Goal: Task Accomplishment & Management: Manage account settings

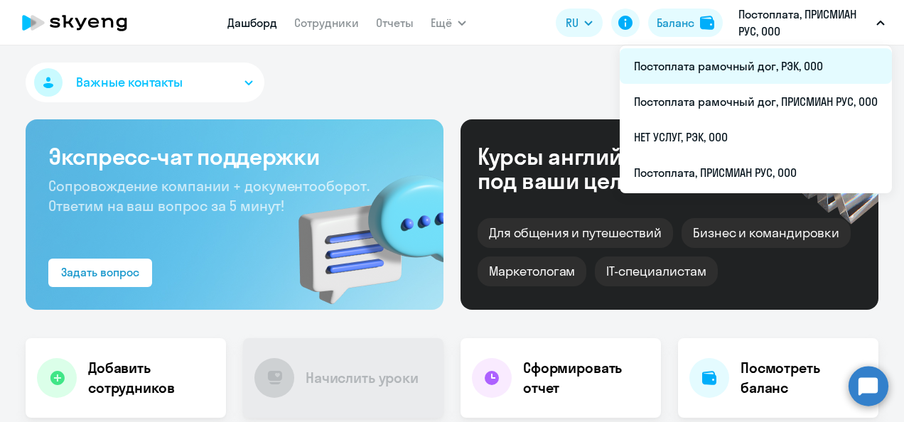
click at [684, 70] on li "Постоплата рамочный дог, РЭК, ООО" at bounding box center [756, 66] width 272 height 36
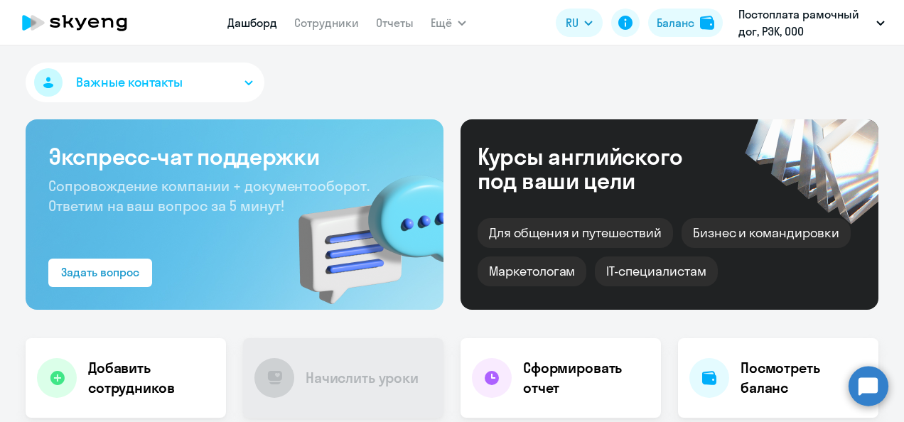
click at [307, 26] on link "Сотрудники" at bounding box center [326, 23] width 65 height 14
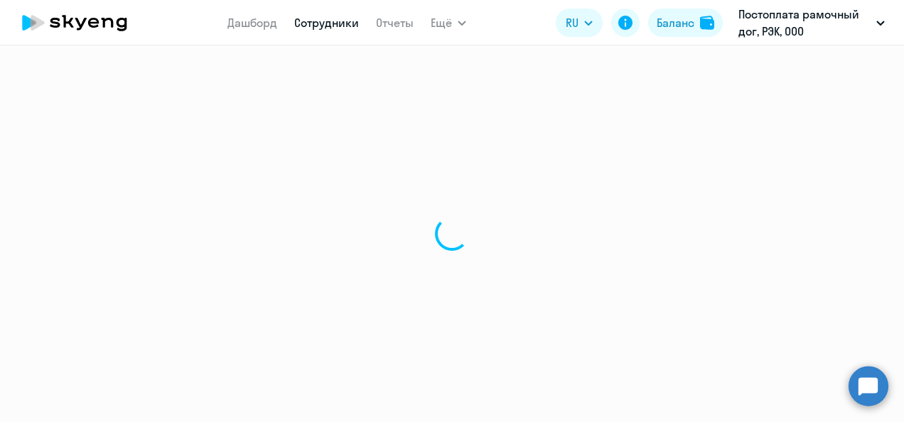
select select "30"
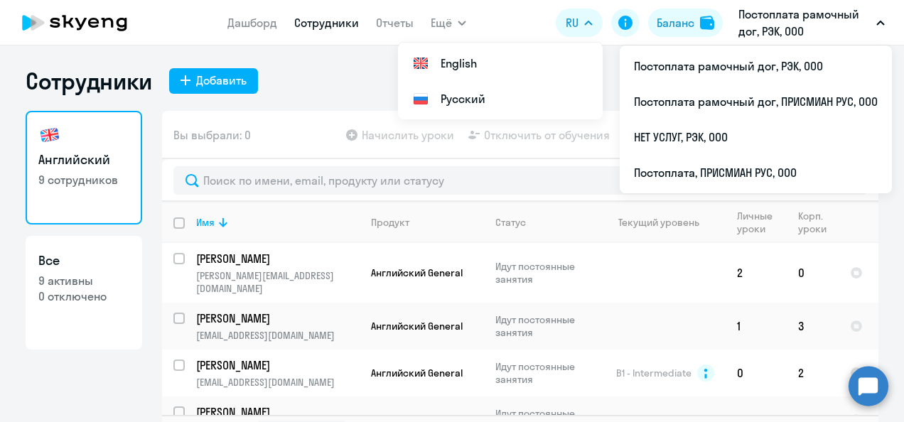
click at [825, 30] on p "Постоплата рамочный дог, РЭК, ООО" at bounding box center [805, 23] width 132 height 34
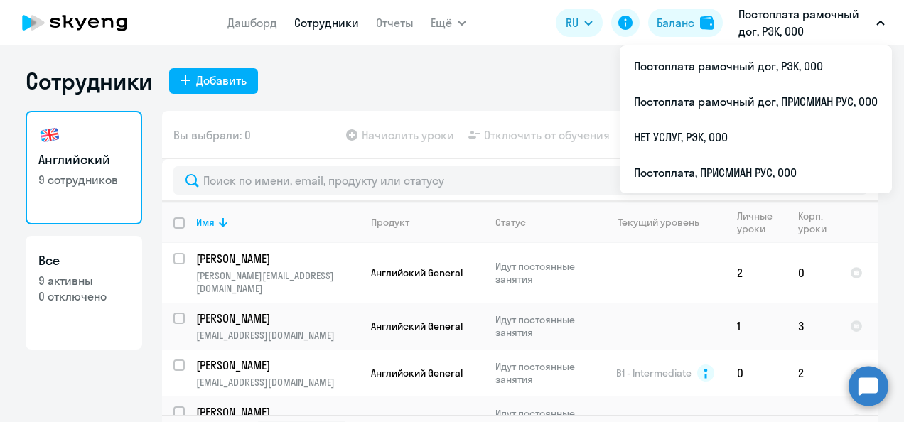
click at [877, 20] on button "Постоплата рамочный дог, РЭК, ООО" at bounding box center [811, 23] width 161 height 34
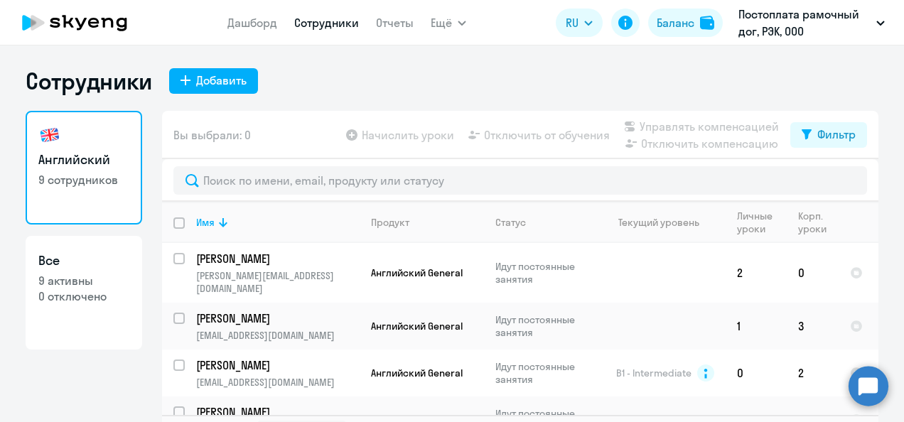
click at [877, 21] on icon "button" at bounding box center [880, 23] width 9 height 5
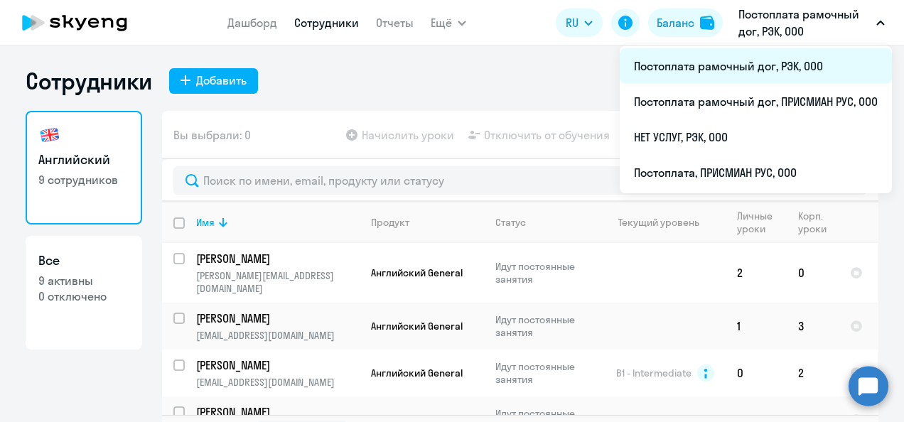
click at [708, 69] on li "Постоплата рамочный дог, РЭК, ООО" at bounding box center [756, 66] width 272 height 36
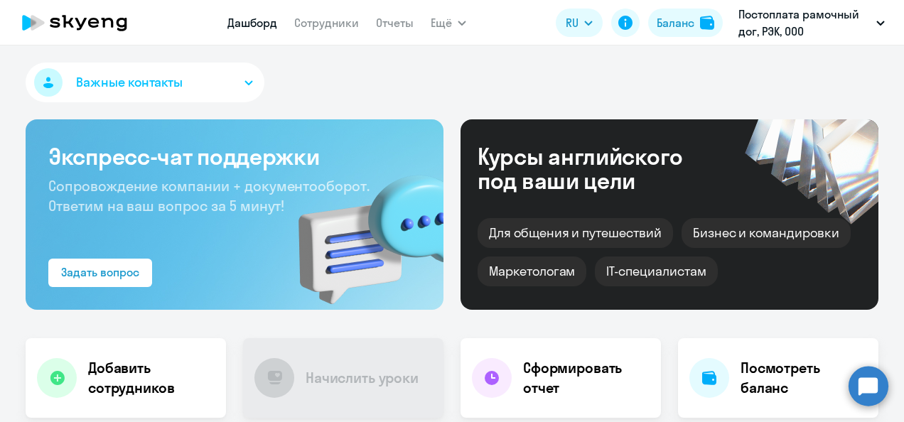
select select "30"
click at [330, 71] on div "Важные контакты" at bounding box center [452, 85] width 853 height 45
click at [320, 27] on link "Сотрудники" at bounding box center [326, 23] width 65 height 14
select select "30"
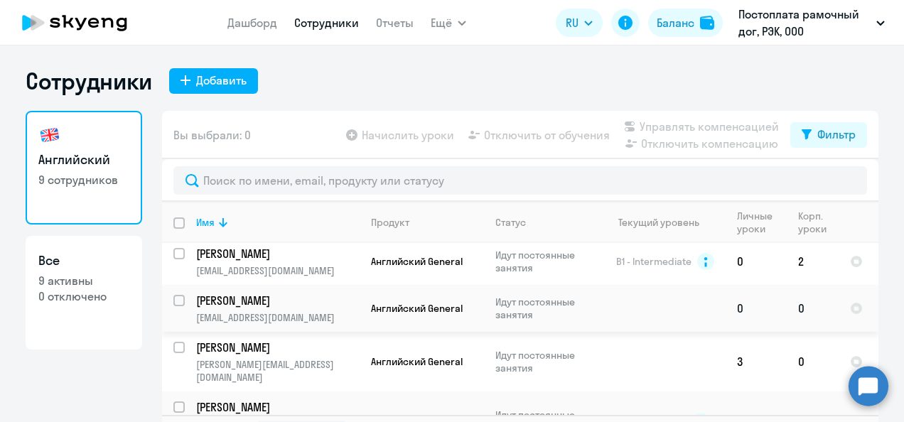
scroll to position [142, 0]
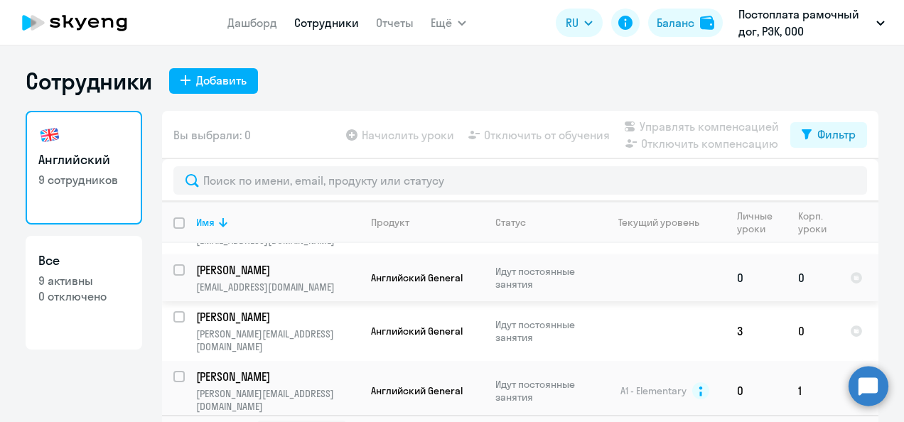
click at [176, 264] on input "select row 42257373" at bounding box center [187, 278] width 28 height 28
checkbox input "true"
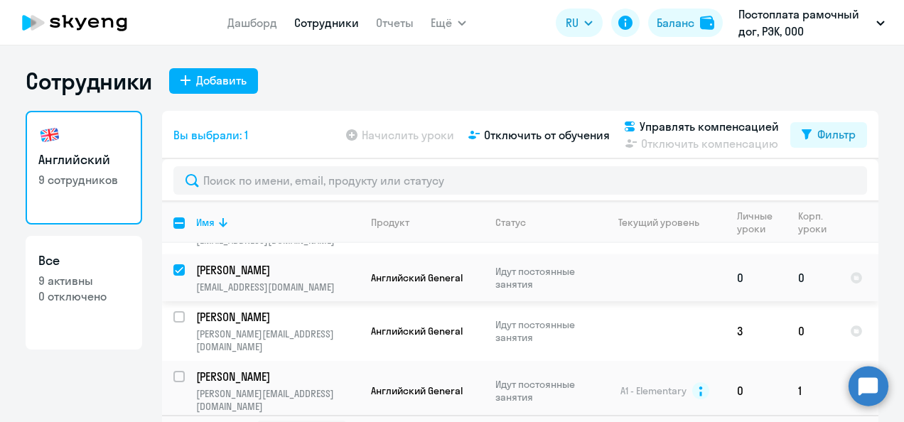
click at [801, 259] on td "0" at bounding box center [813, 277] width 52 height 47
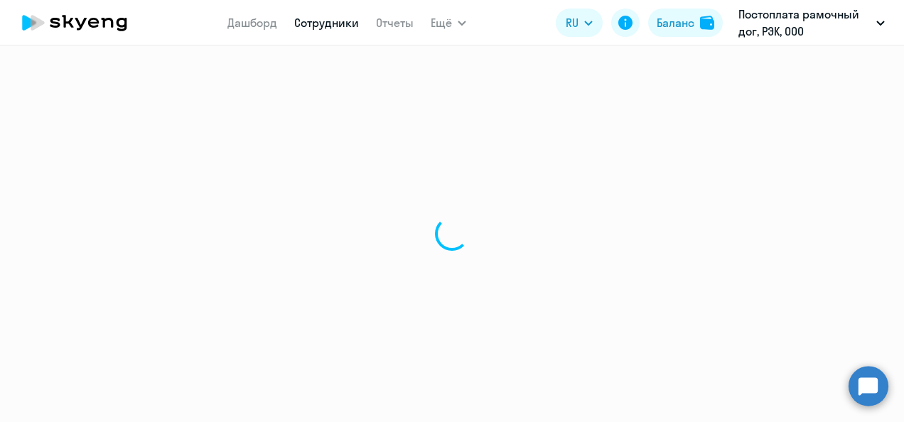
select select "english"
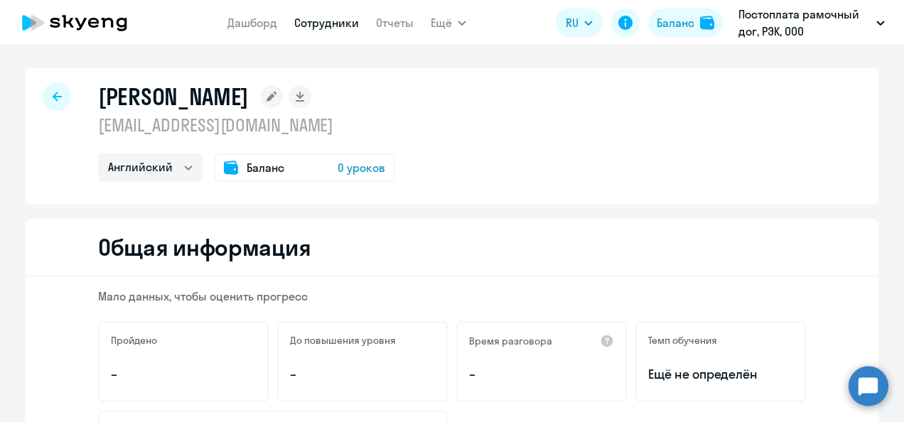
click at [57, 92] on div at bounding box center [57, 96] width 28 height 28
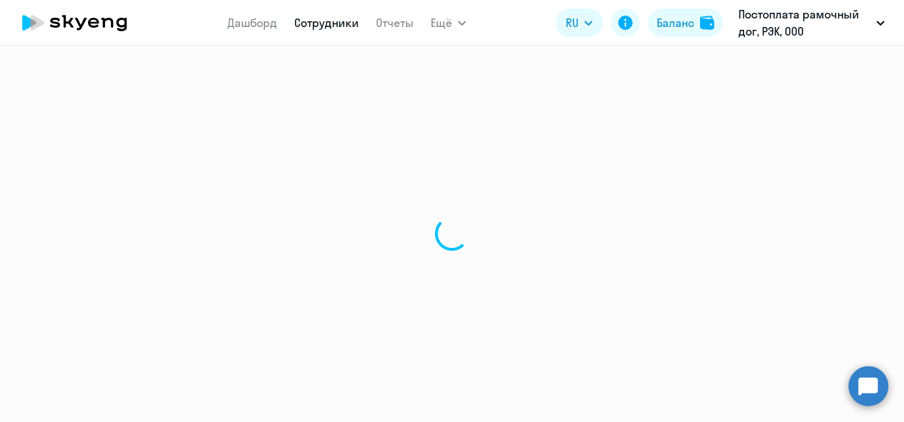
select select "30"
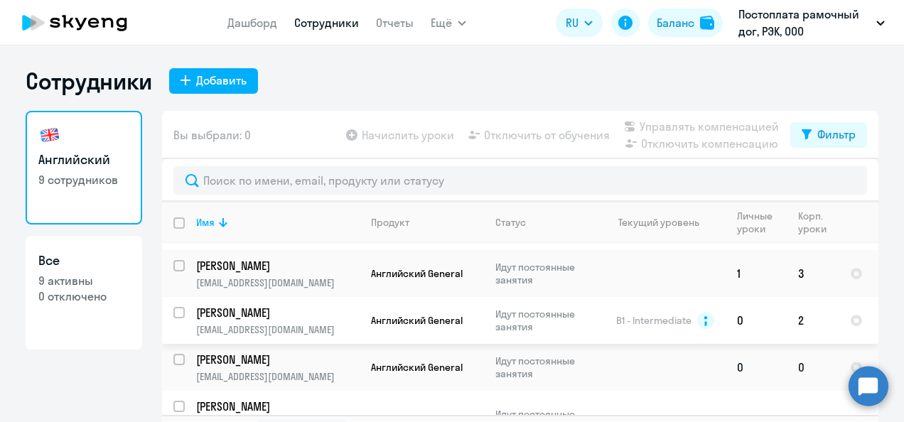
scroll to position [71, 0]
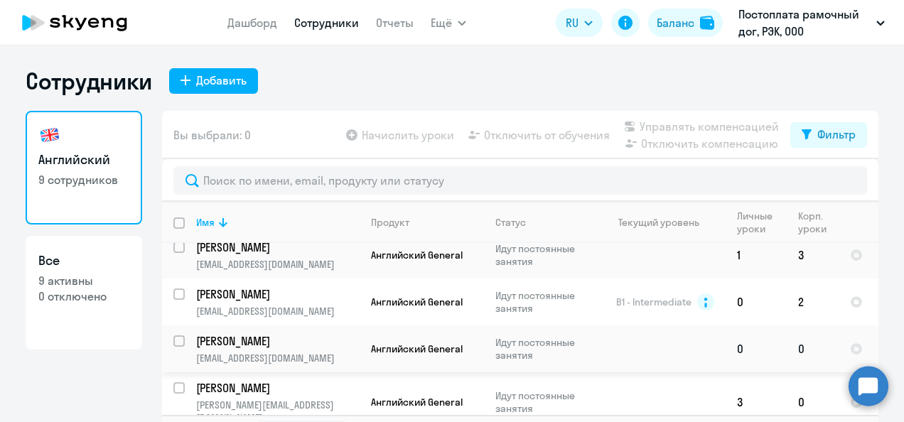
click at [176, 336] on input "select row 42257373" at bounding box center [187, 350] width 28 height 28
checkbox input "true"
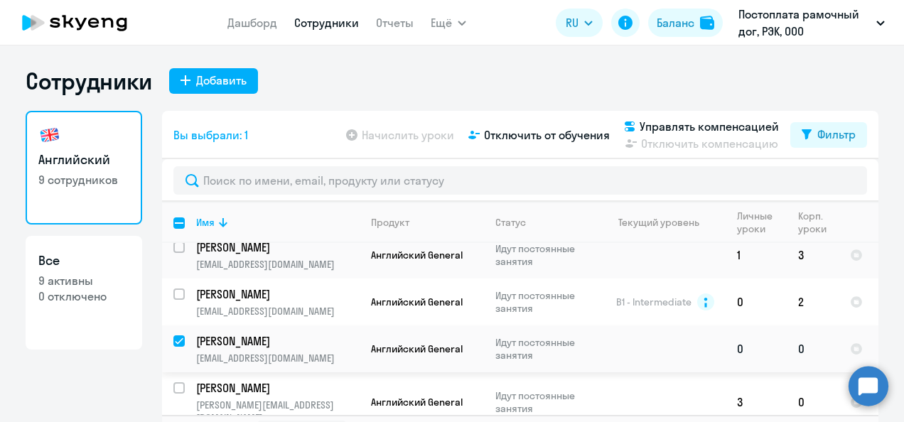
click at [795, 333] on td "0" at bounding box center [813, 349] width 52 height 47
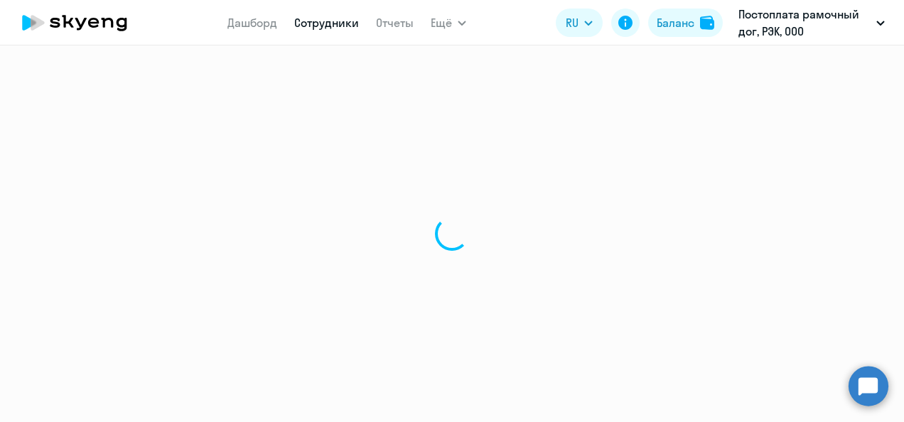
select select "english"
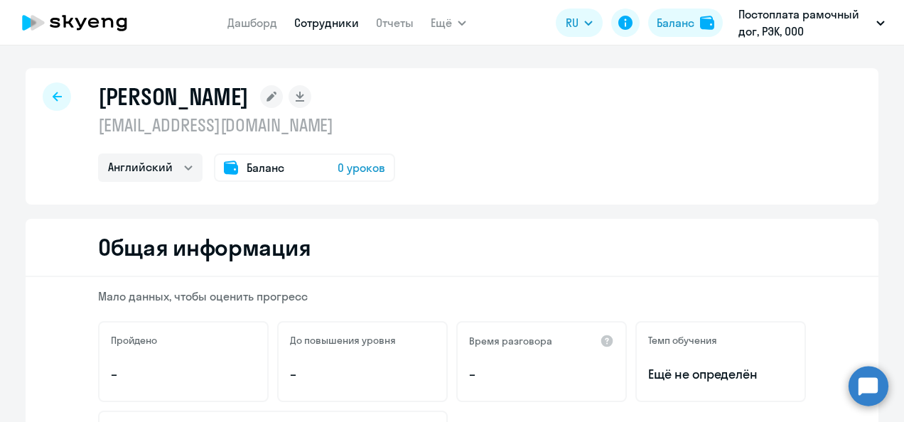
click at [357, 170] on span "0 уроков" at bounding box center [362, 167] width 48 height 17
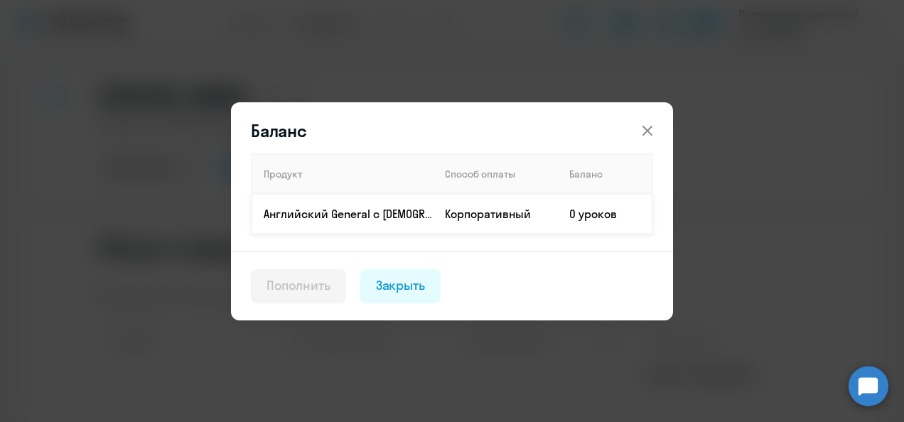
click at [571, 215] on td "0 уроков" at bounding box center [605, 214] width 95 height 40
click at [645, 127] on icon at bounding box center [647, 130] width 17 height 17
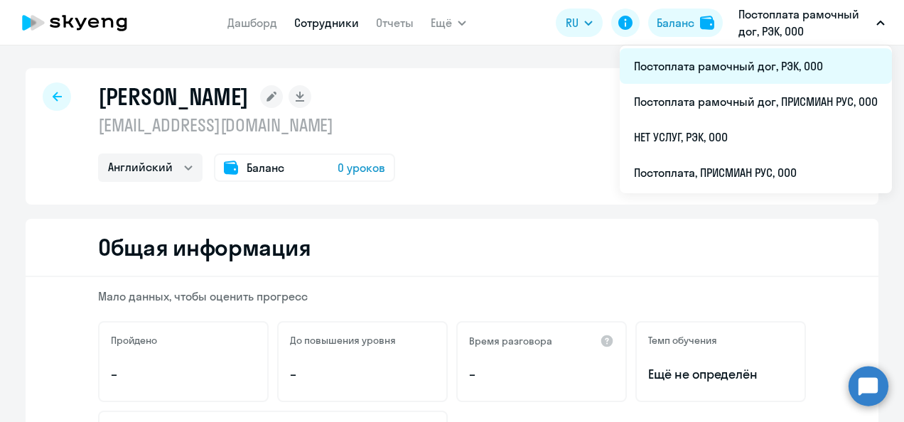
click at [712, 63] on li "Постоплата рамочный дог, РЭК, ООО" at bounding box center [756, 66] width 272 height 36
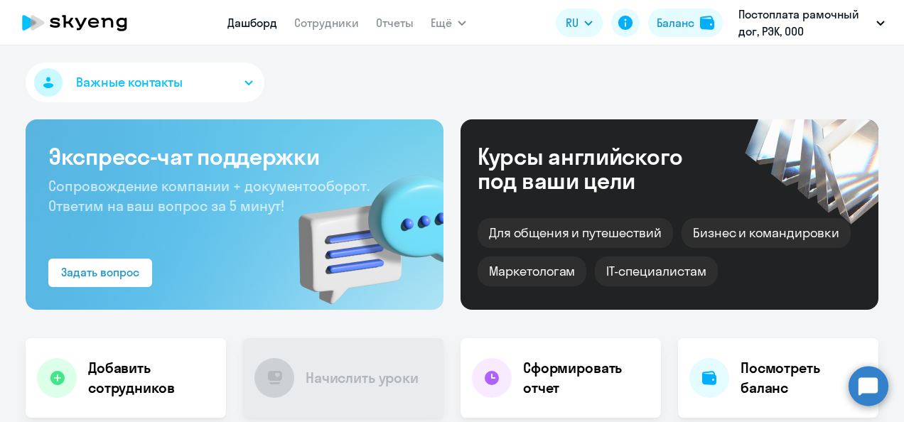
select select "30"
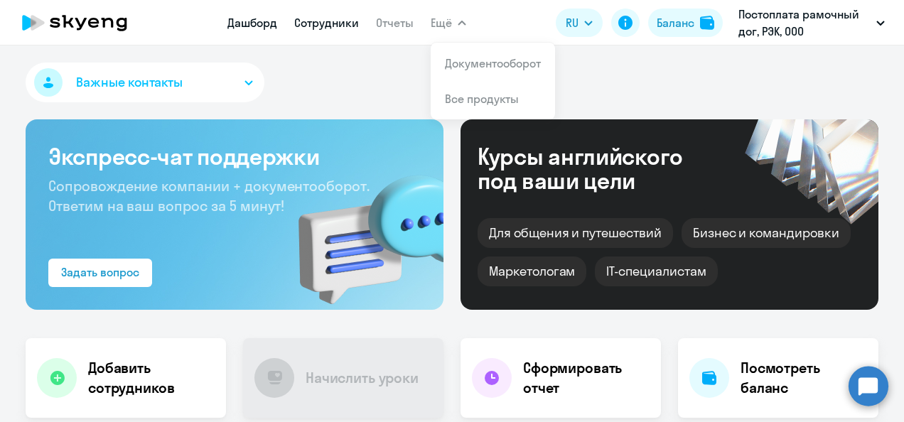
click at [326, 26] on link "Сотрудники" at bounding box center [326, 23] width 65 height 14
select select "30"
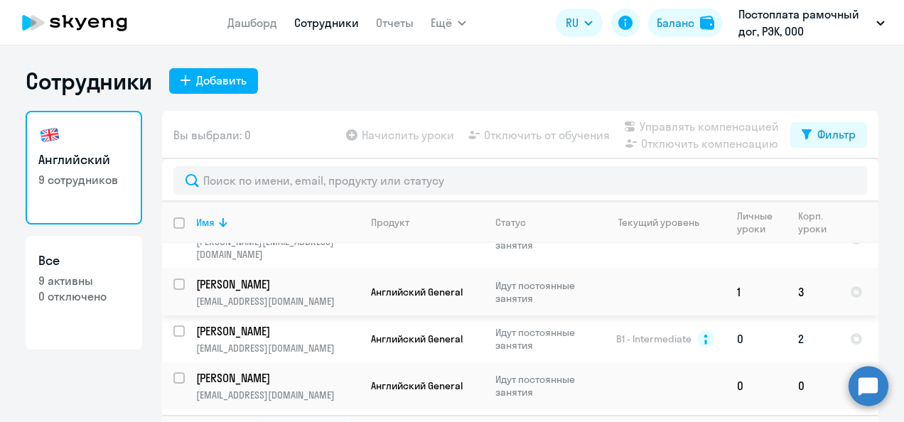
scroll to position [71, 0]
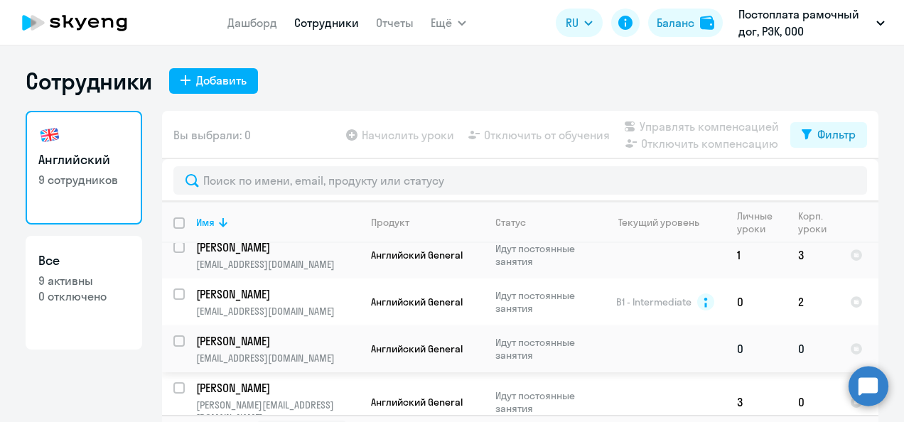
click at [173, 336] on input "select row 42257373" at bounding box center [187, 350] width 28 height 28
checkbox input "true"
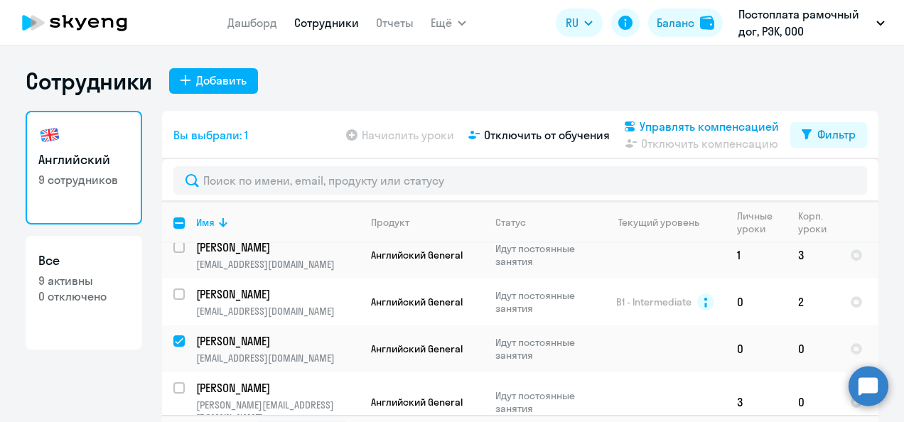
click at [726, 129] on span "Управлять компенсацией" at bounding box center [709, 126] width 139 height 17
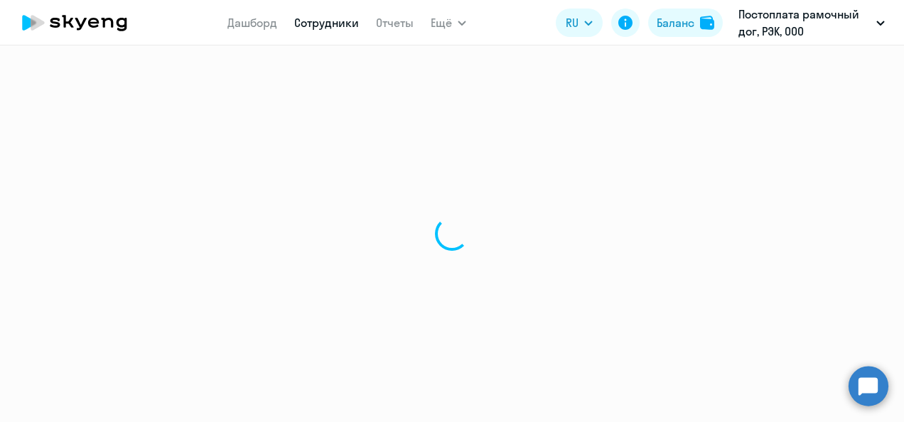
select select "30"
